Goal: Find contact information: Find contact information

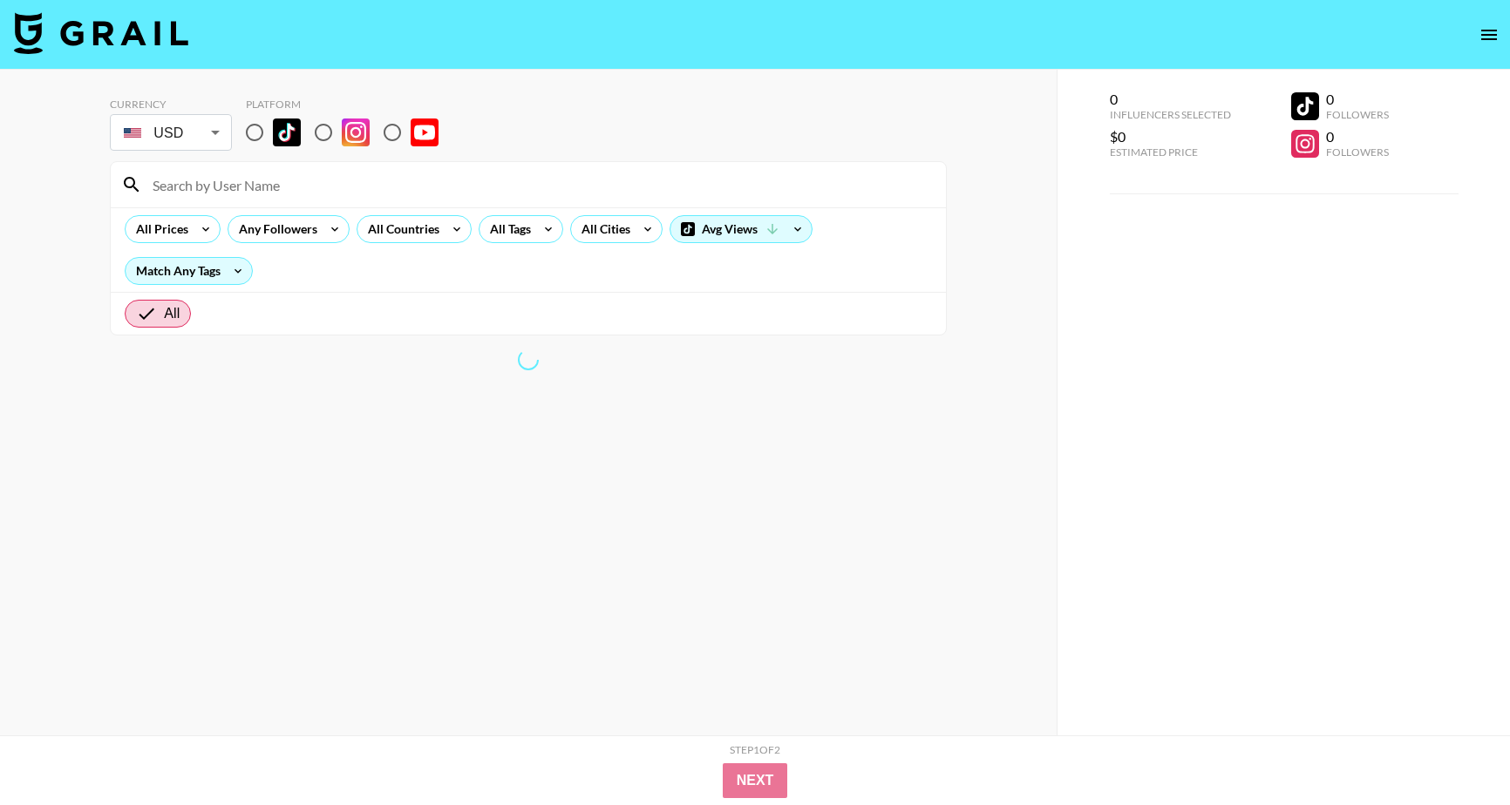
click at [248, 134] on input "radio" at bounding box center [254, 132] width 37 height 37
radio input "true"
click at [190, 270] on div "Match Any Tags" at bounding box center [189, 271] width 126 height 26
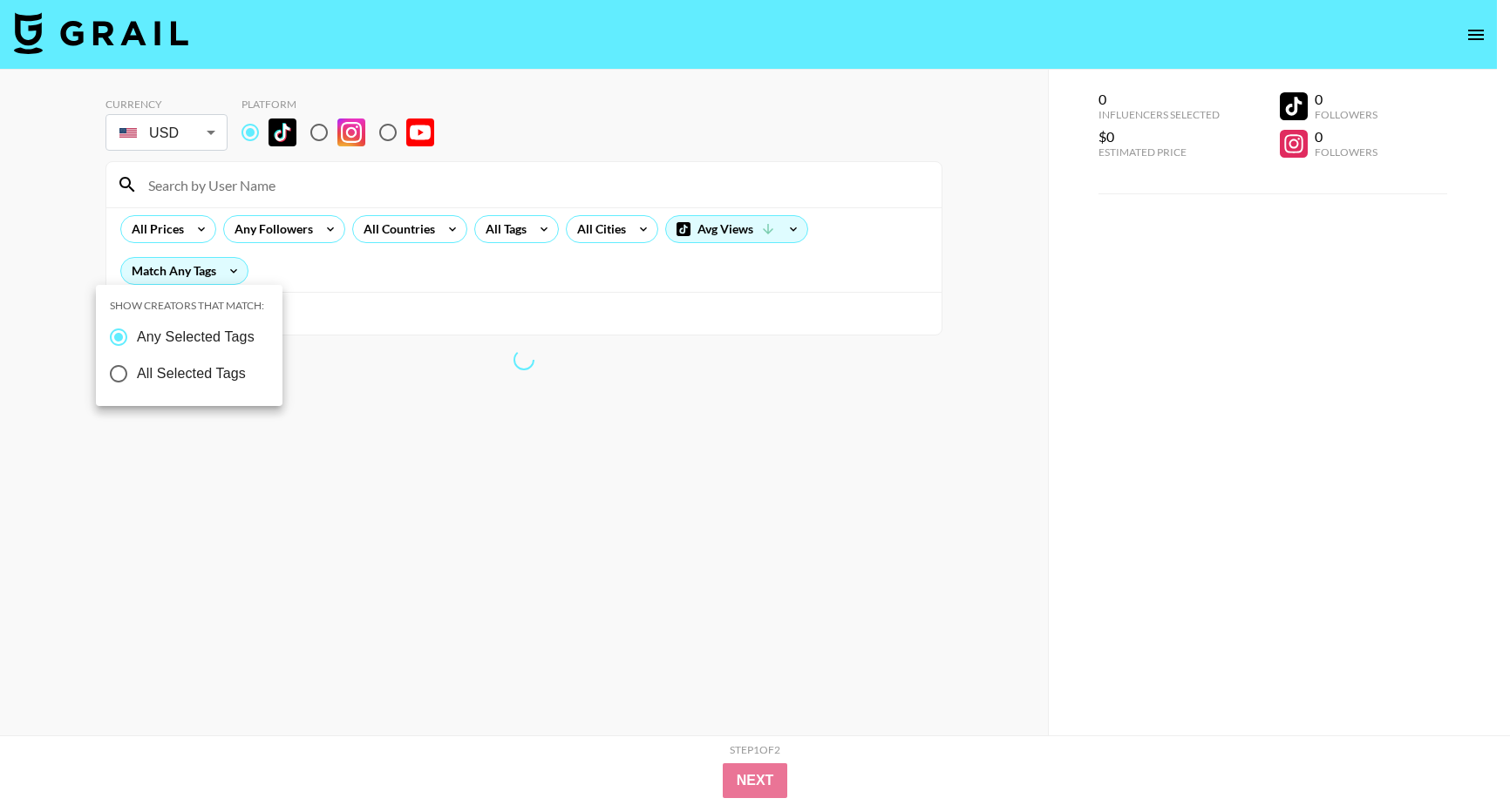
click at [664, 284] on div at bounding box center [755, 402] width 1510 height 805
click at [439, 241] on div at bounding box center [755, 402] width 1510 height 805
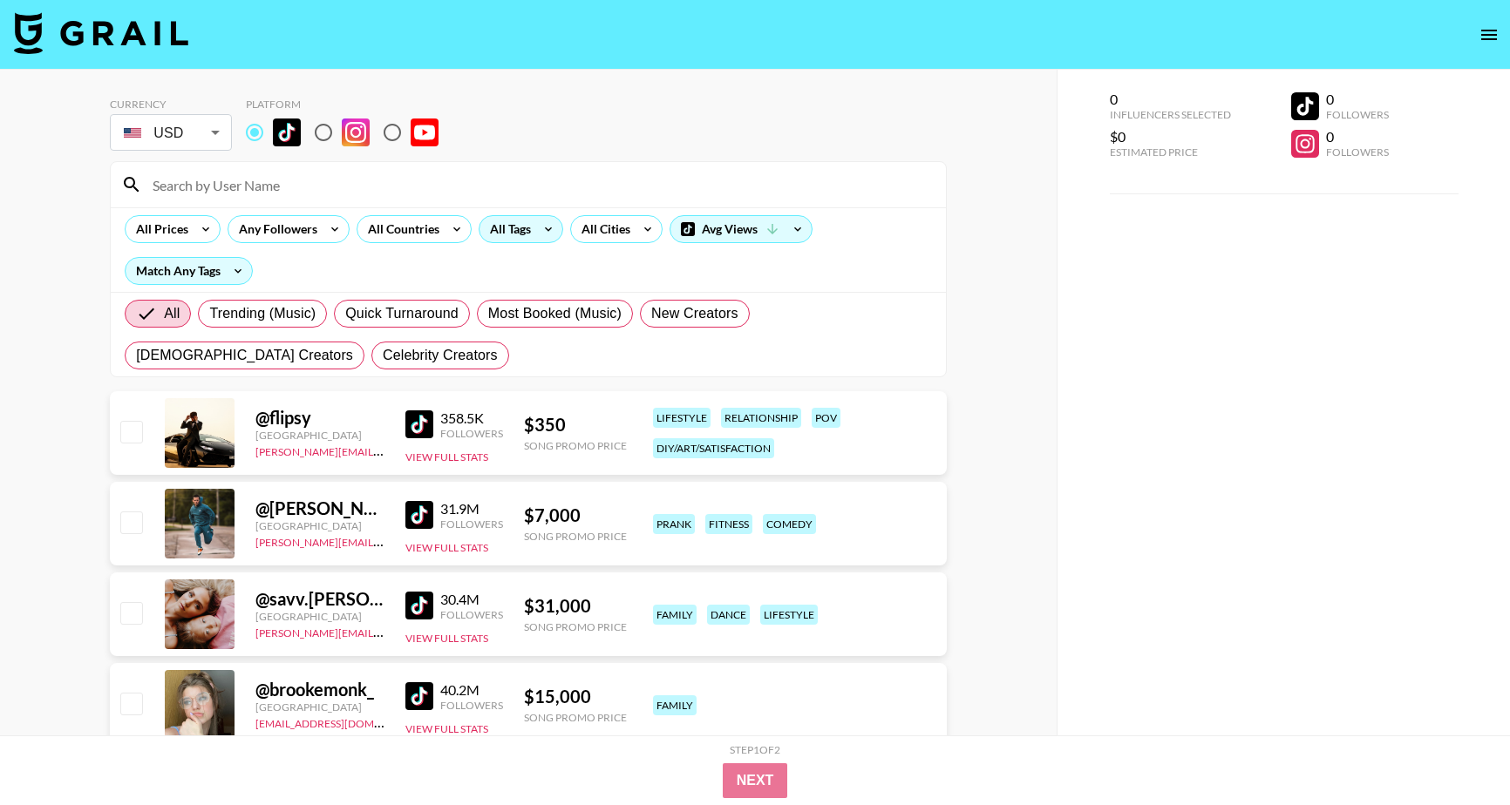
click at [513, 224] on div "All Tags" at bounding box center [506, 229] width 55 height 26
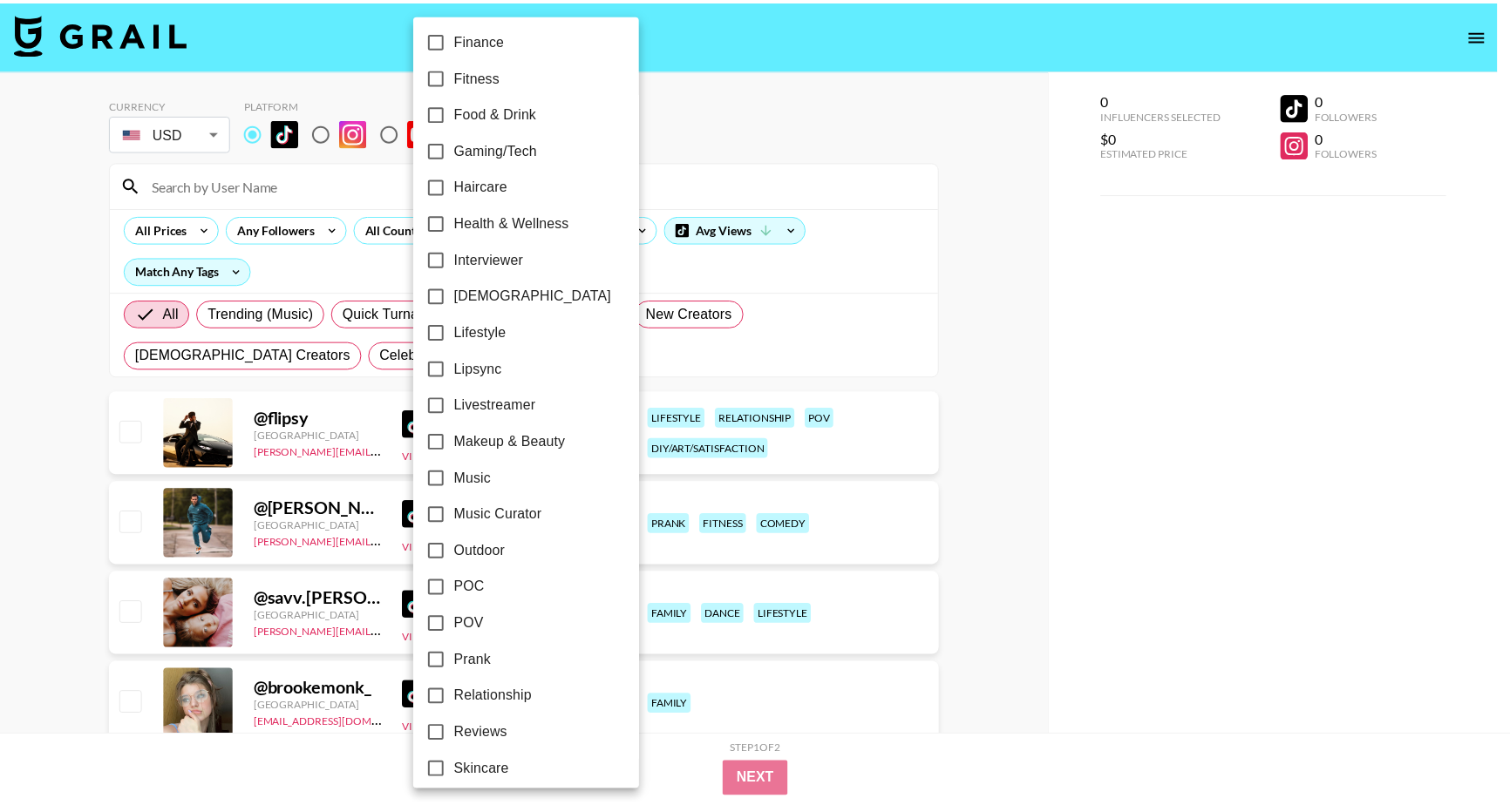
scroll to position [757, 0]
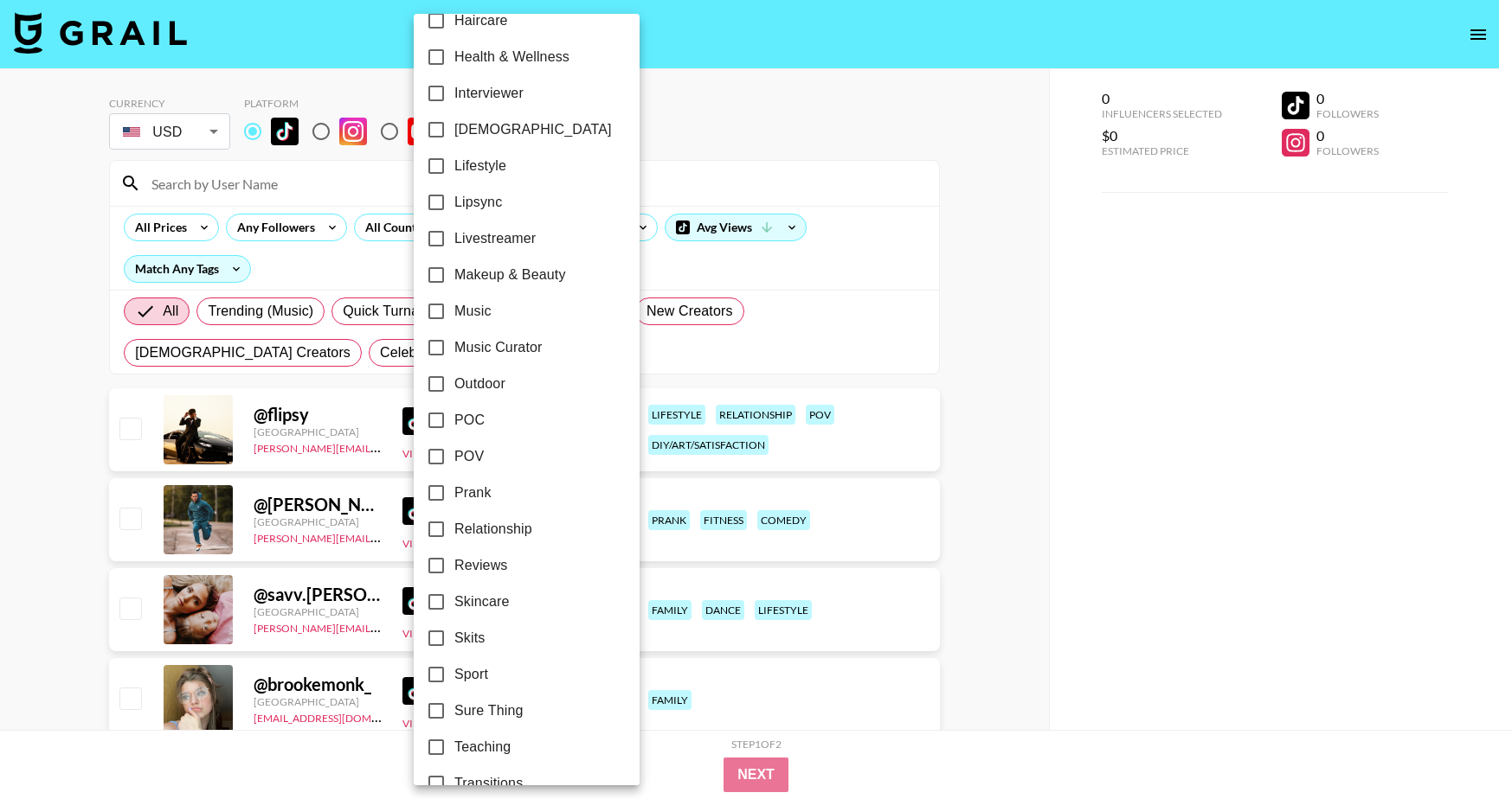
click at [435, 529] on input "Relationship" at bounding box center [436, 529] width 37 height 37
checkbox input "true"
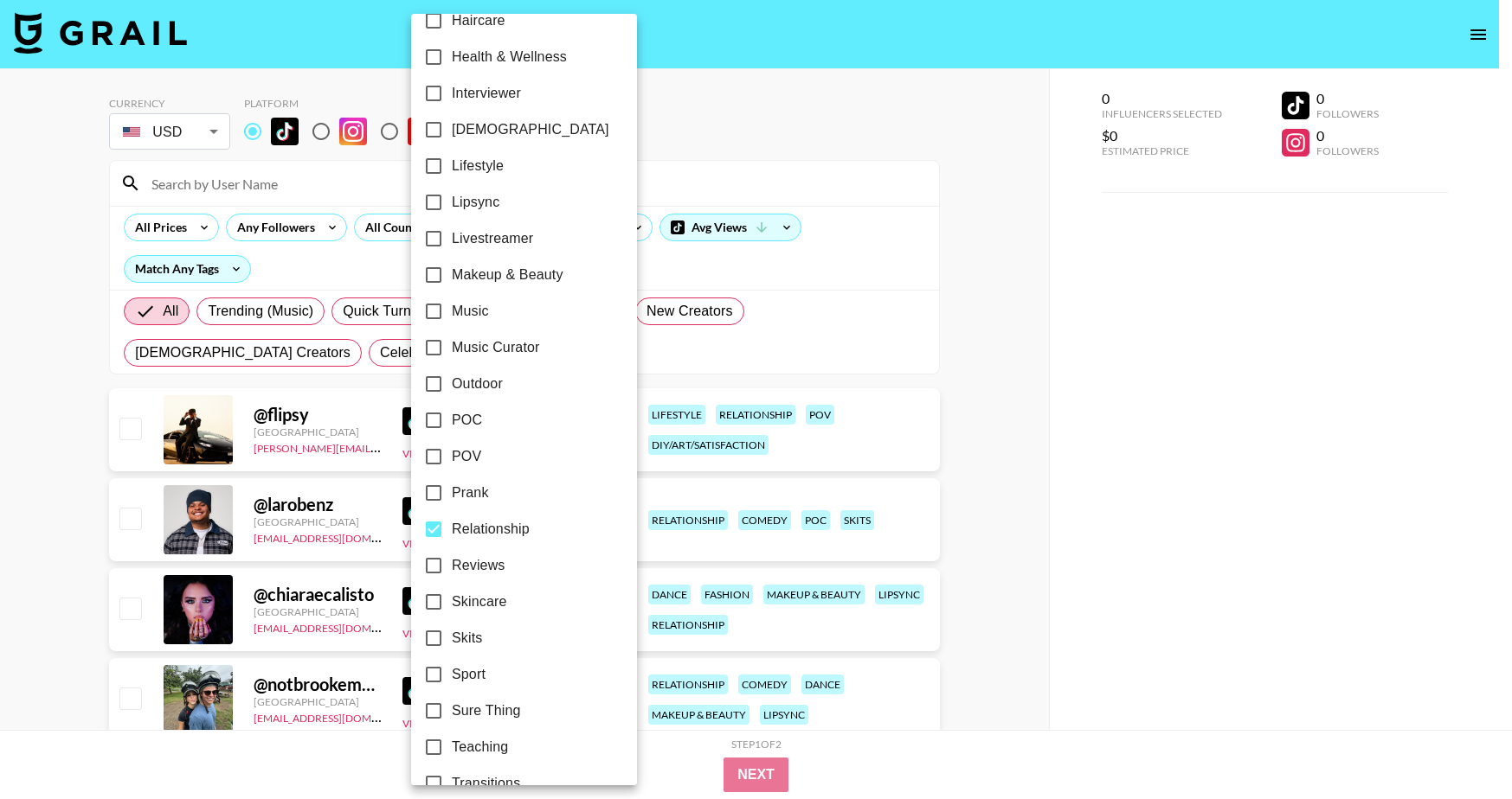
click at [1147, 529] on div at bounding box center [756, 399] width 1512 height 799
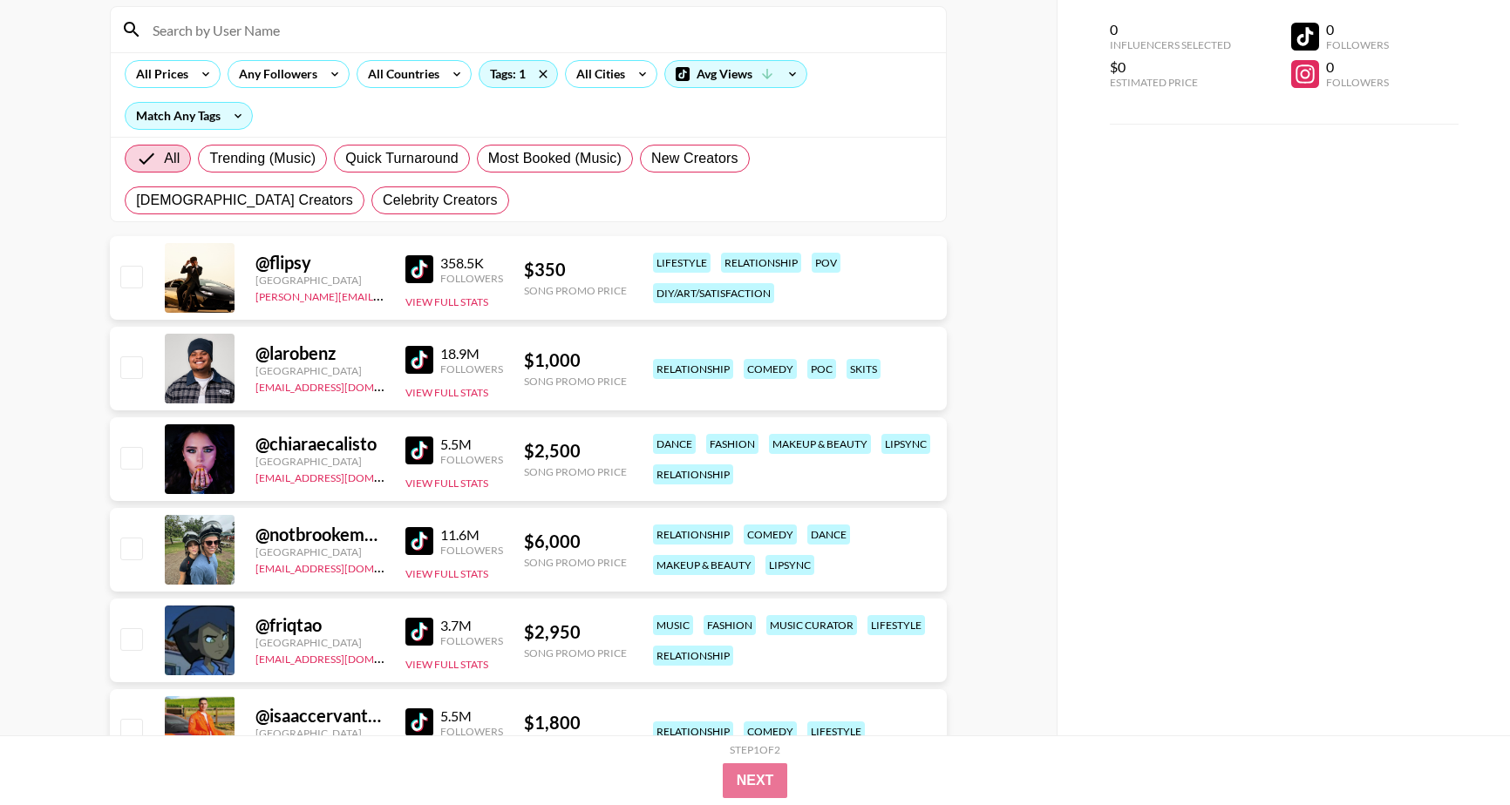
scroll to position [173, 0]
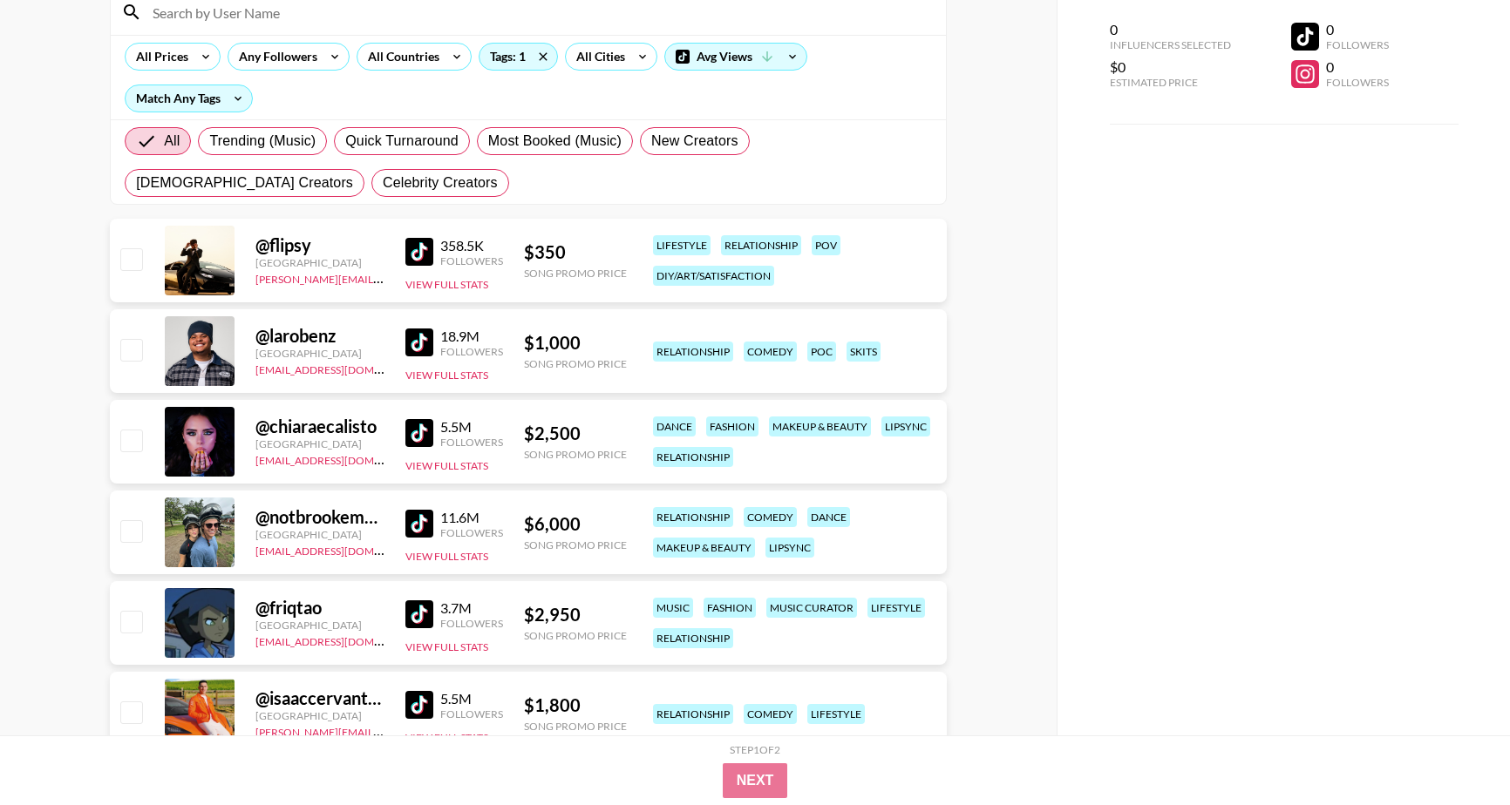
click at [432, 336] on img at bounding box center [419, 343] width 28 height 28
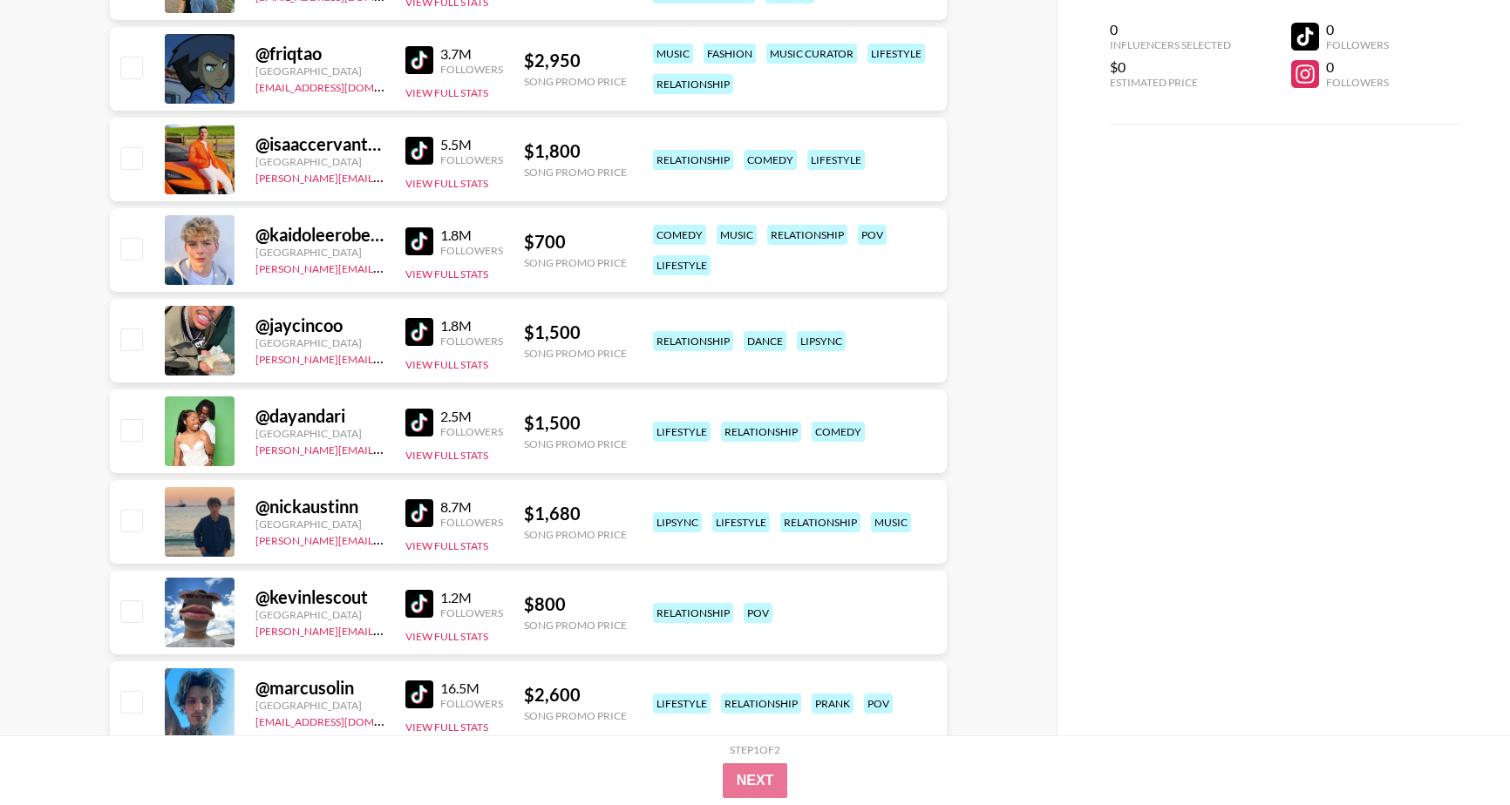
scroll to position [762, 0]
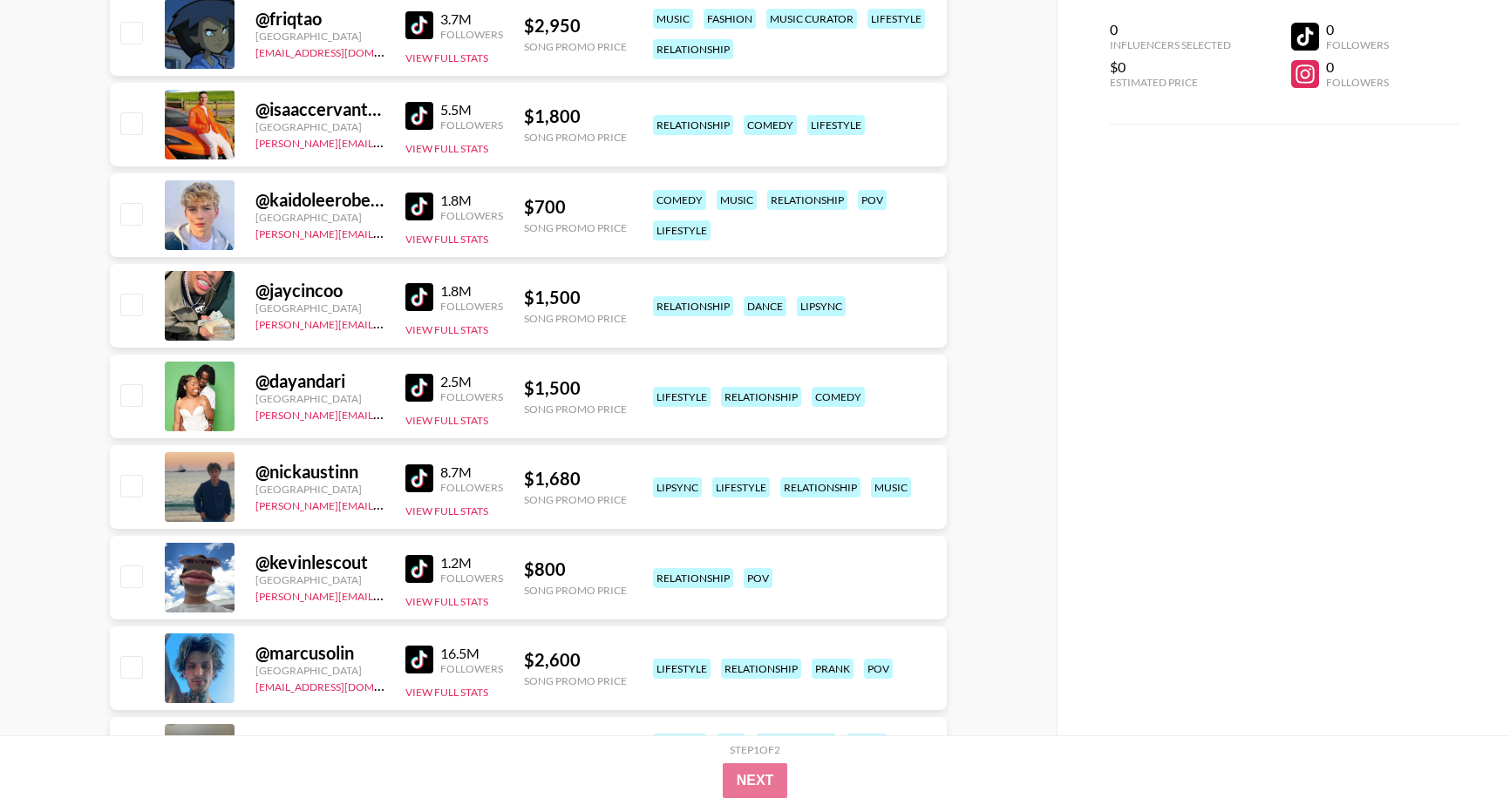
click at [425, 225] on div "1.8M Followers View Full Stats" at bounding box center [454, 216] width 98 height 62
click at [415, 204] on img at bounding box center [419, 207] width 28 height 28
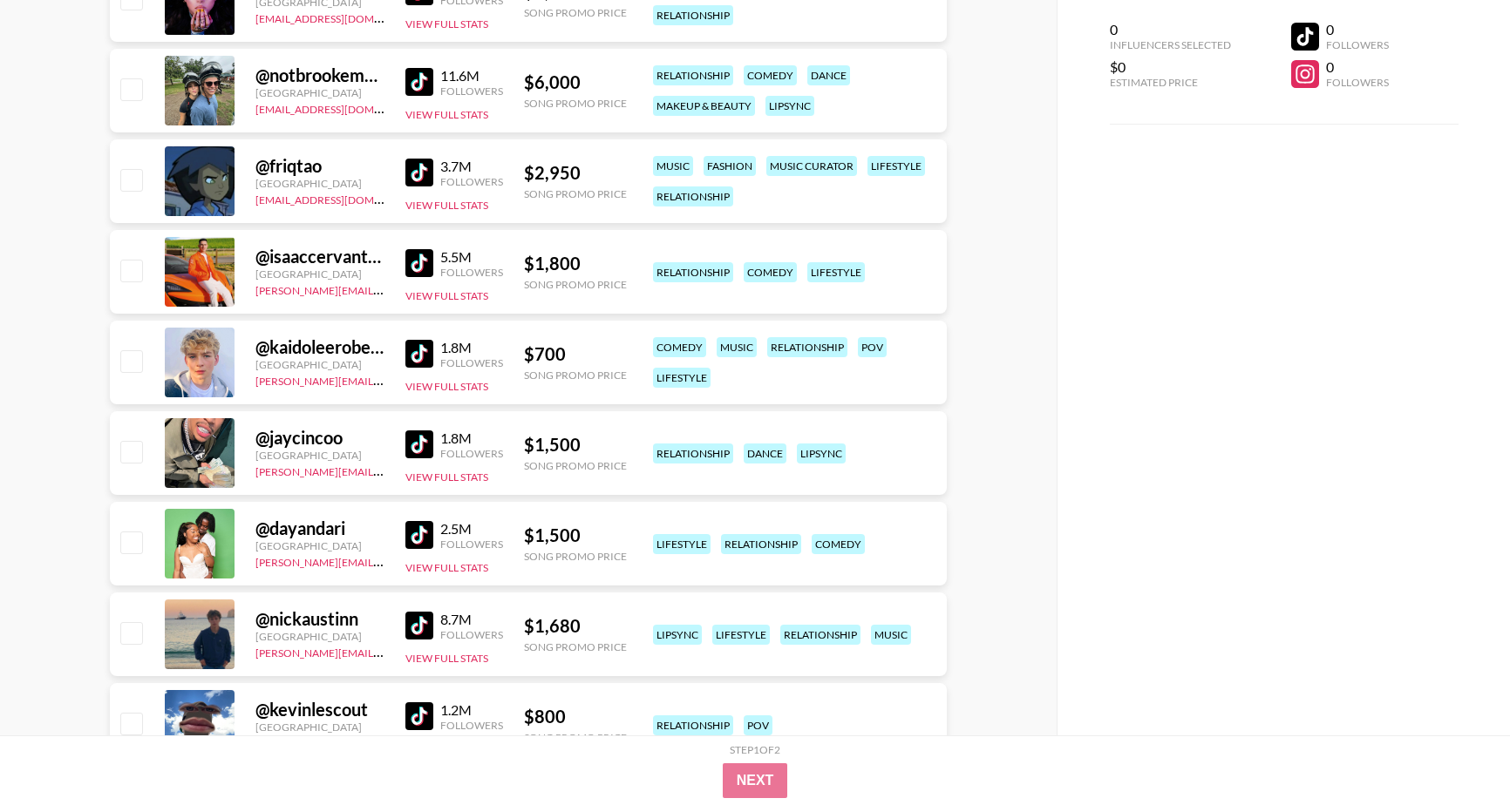
scroll to position [0, 0]
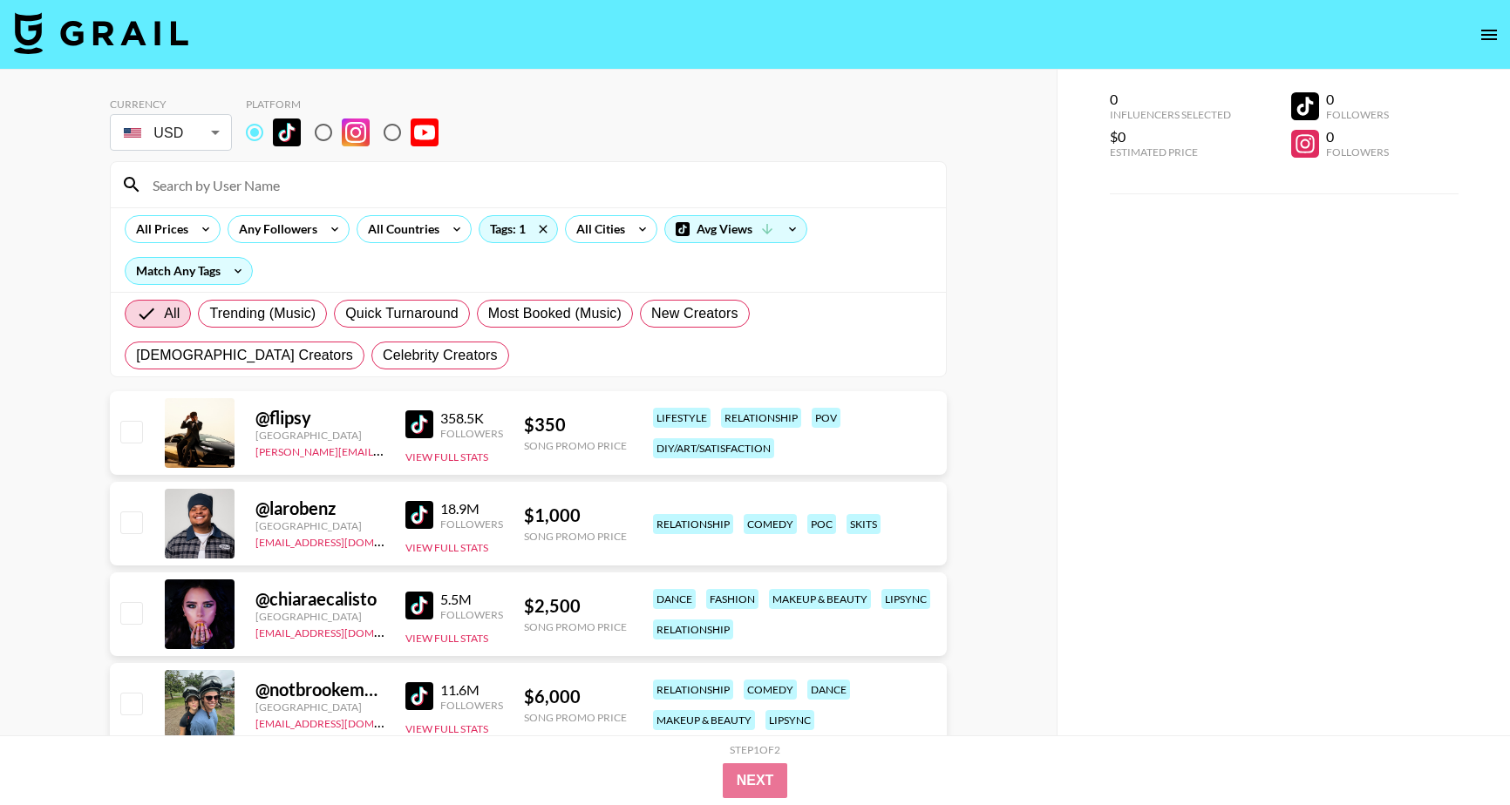
click at [372, 539] on div "[EMAIL_ADDRESS][DOMAIN_NAME]" at bounding box center [319, 541] width 129 height 17
drag, startPoint x: 370, startPoint y: 540, endPoint x: 259, endPoint y: 546, distance: 110.9
click at [259, 546] on div "[EMAIL_ADDRESS][DOMAIN_NAME]" at bounding box center [319, 541] width 129 height 17
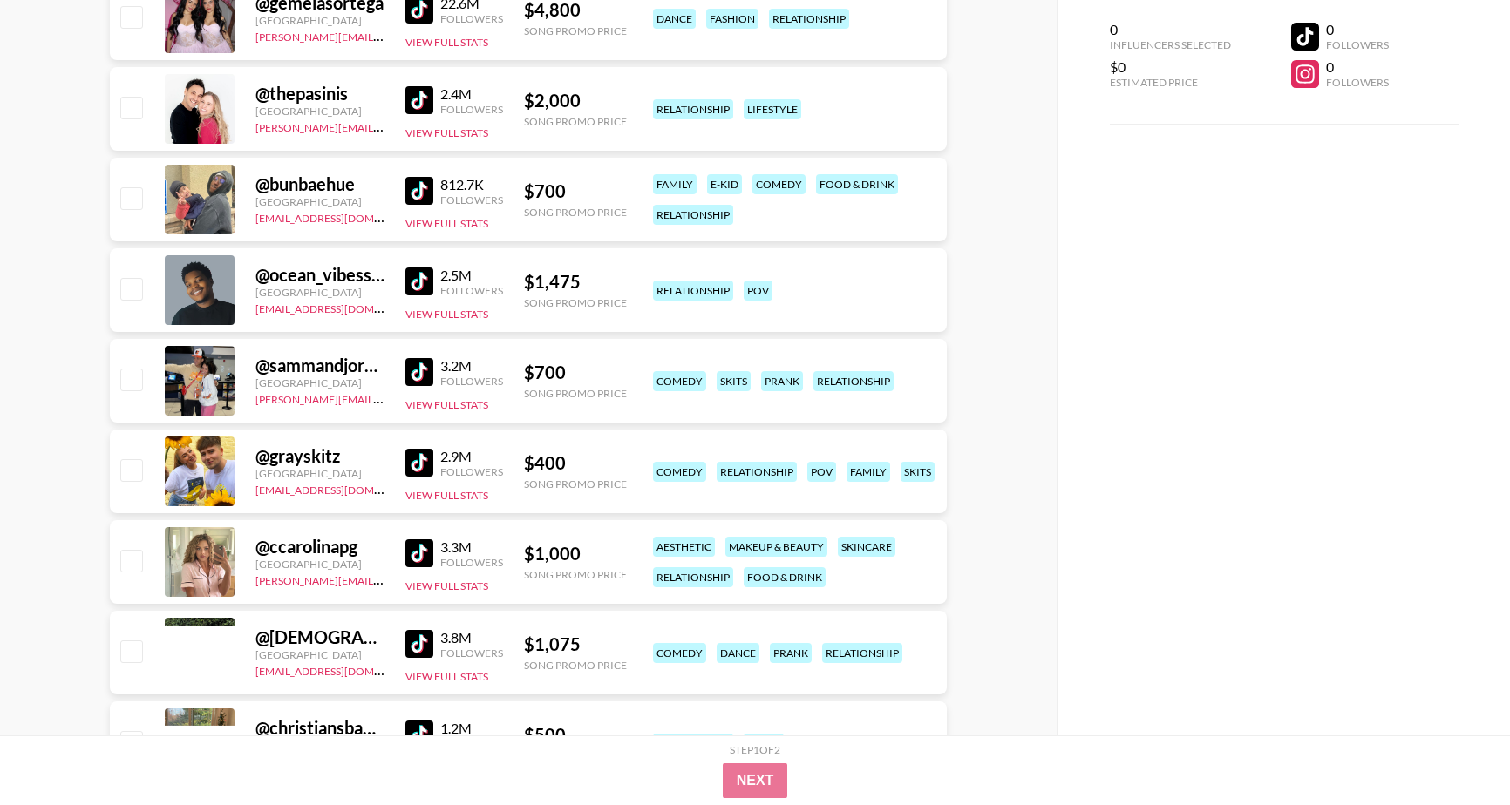
scroll to position [6496, 0]
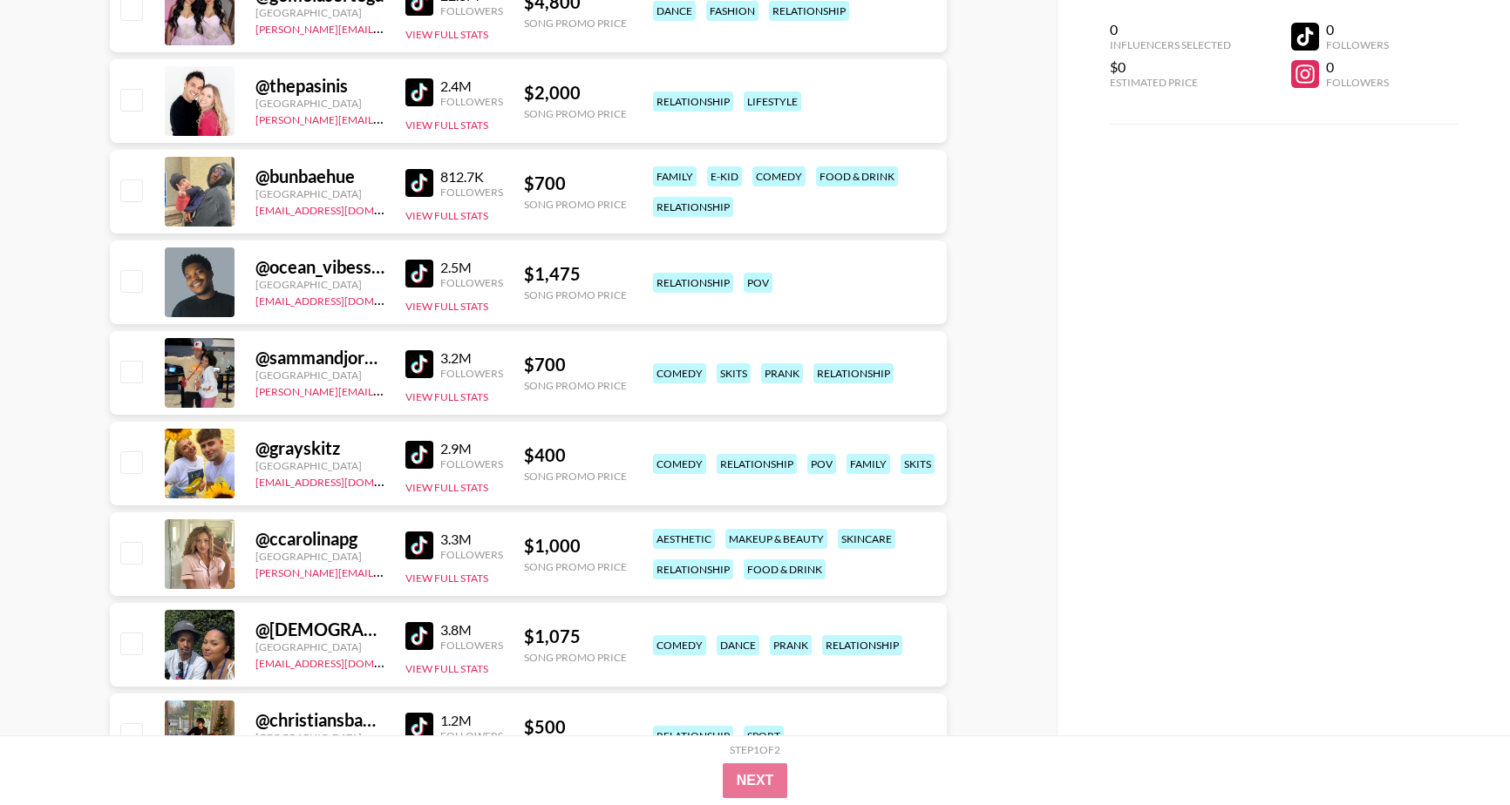
click at [419, 364] on img at bounding box center [419, 364] width 28 height 28
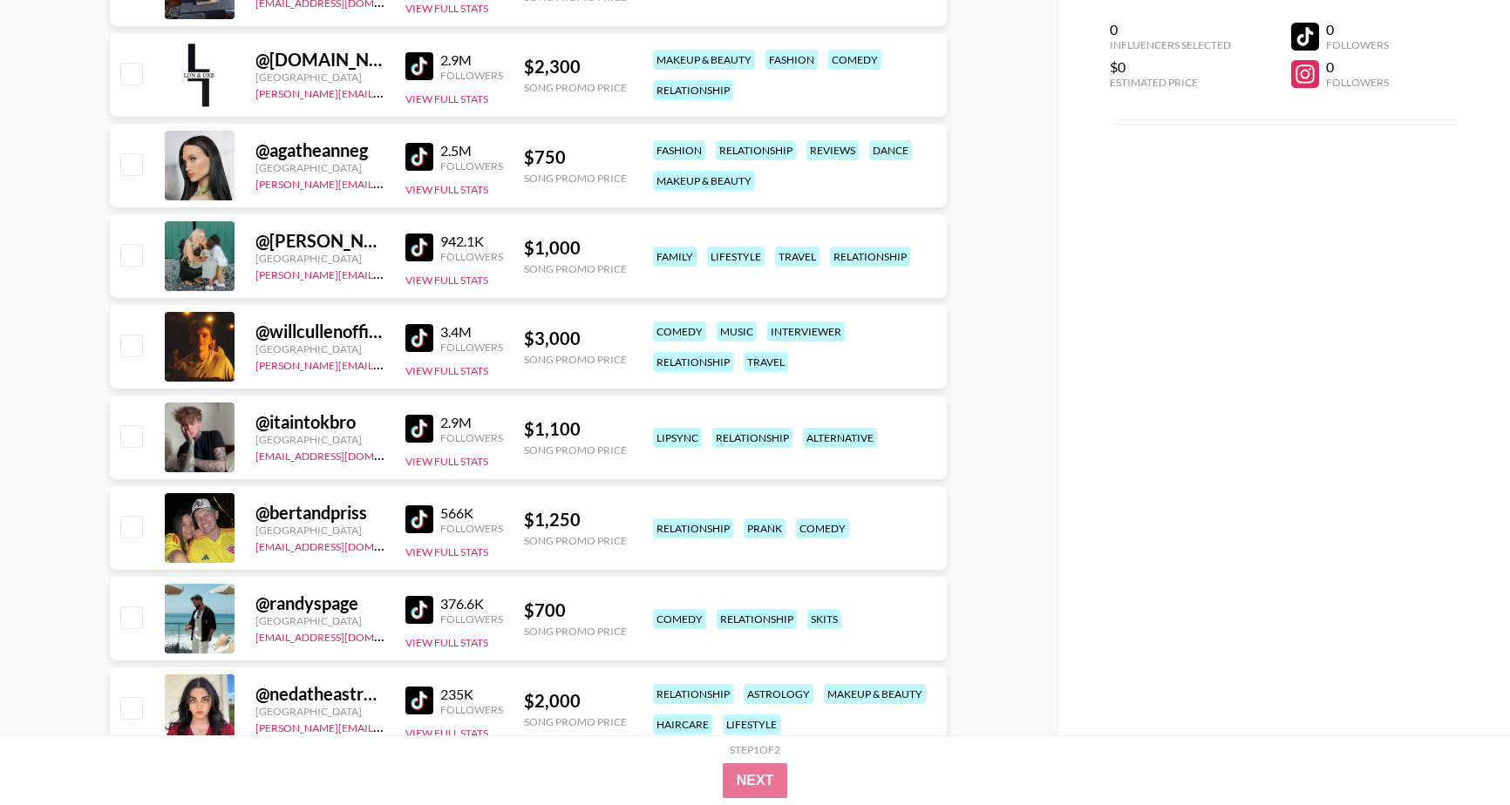
scroll to position [7249, 0]
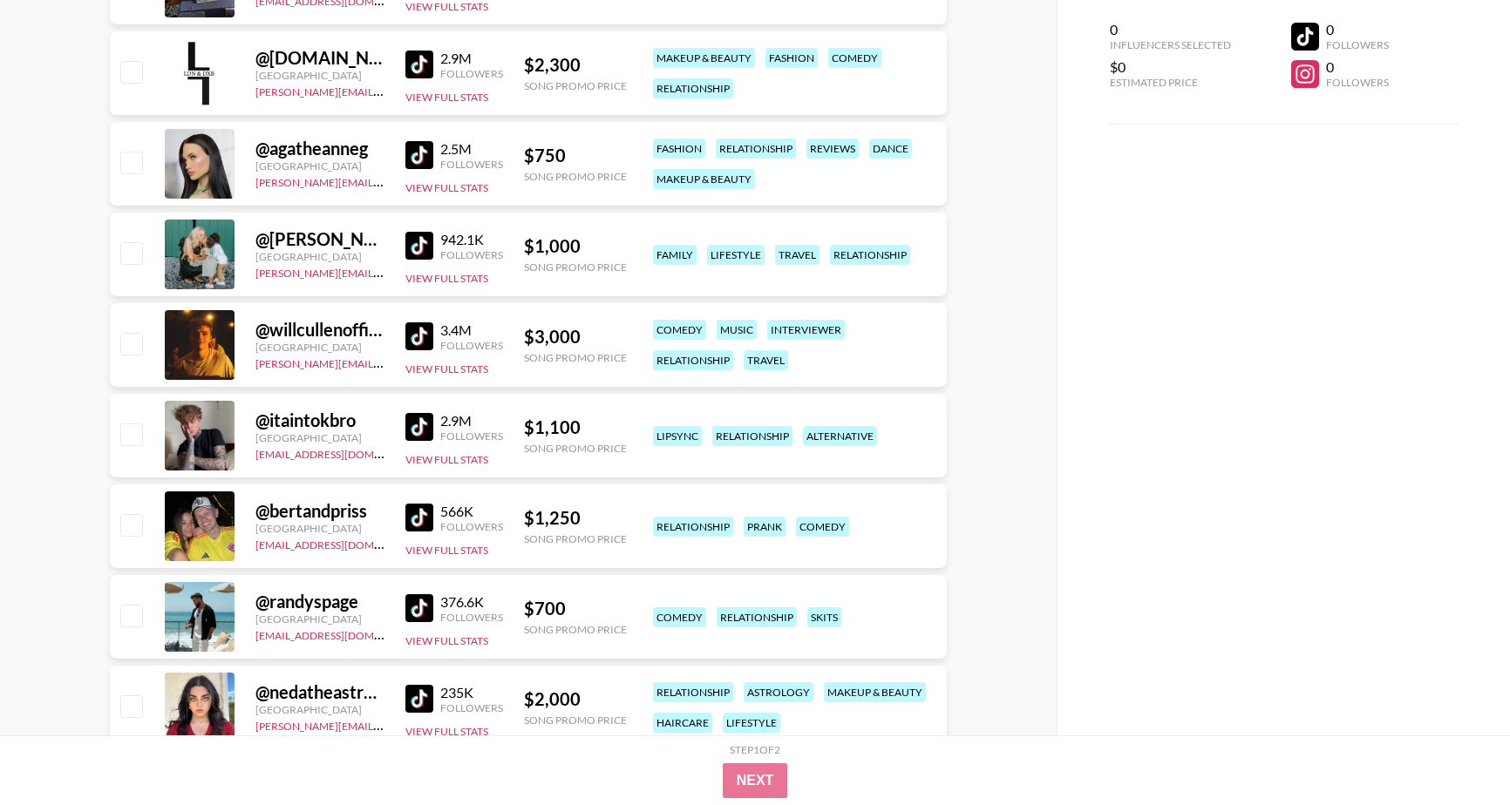
click at [424, 243] on img at bounding box center [419, 246] width 28 height 28
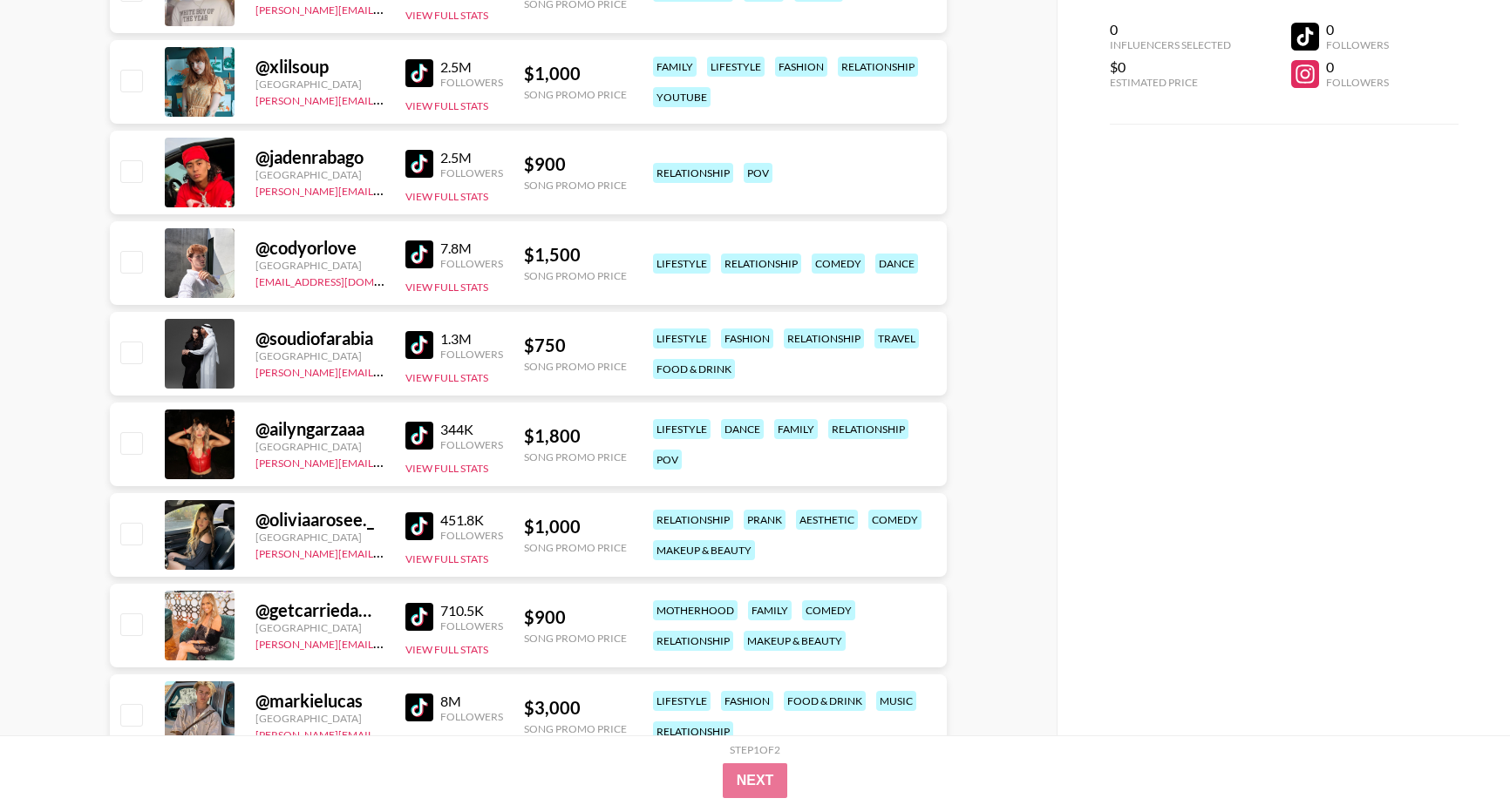
scroll to position [10075, 0]
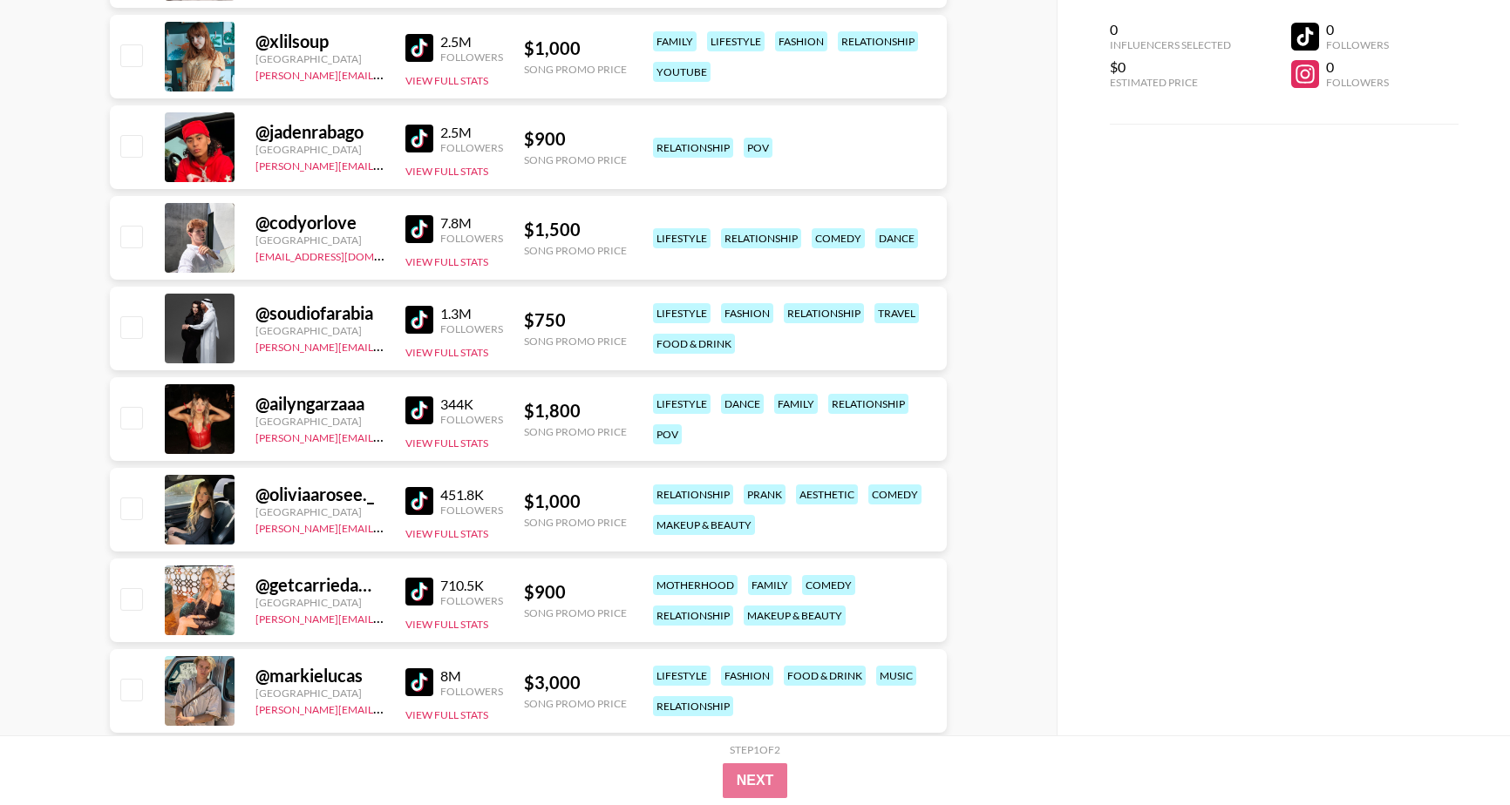
click at [421, 498] on img at bounding box center [419, 501] width 28 height 28
